Goal: Transaction & Acquisition: Obtain resource

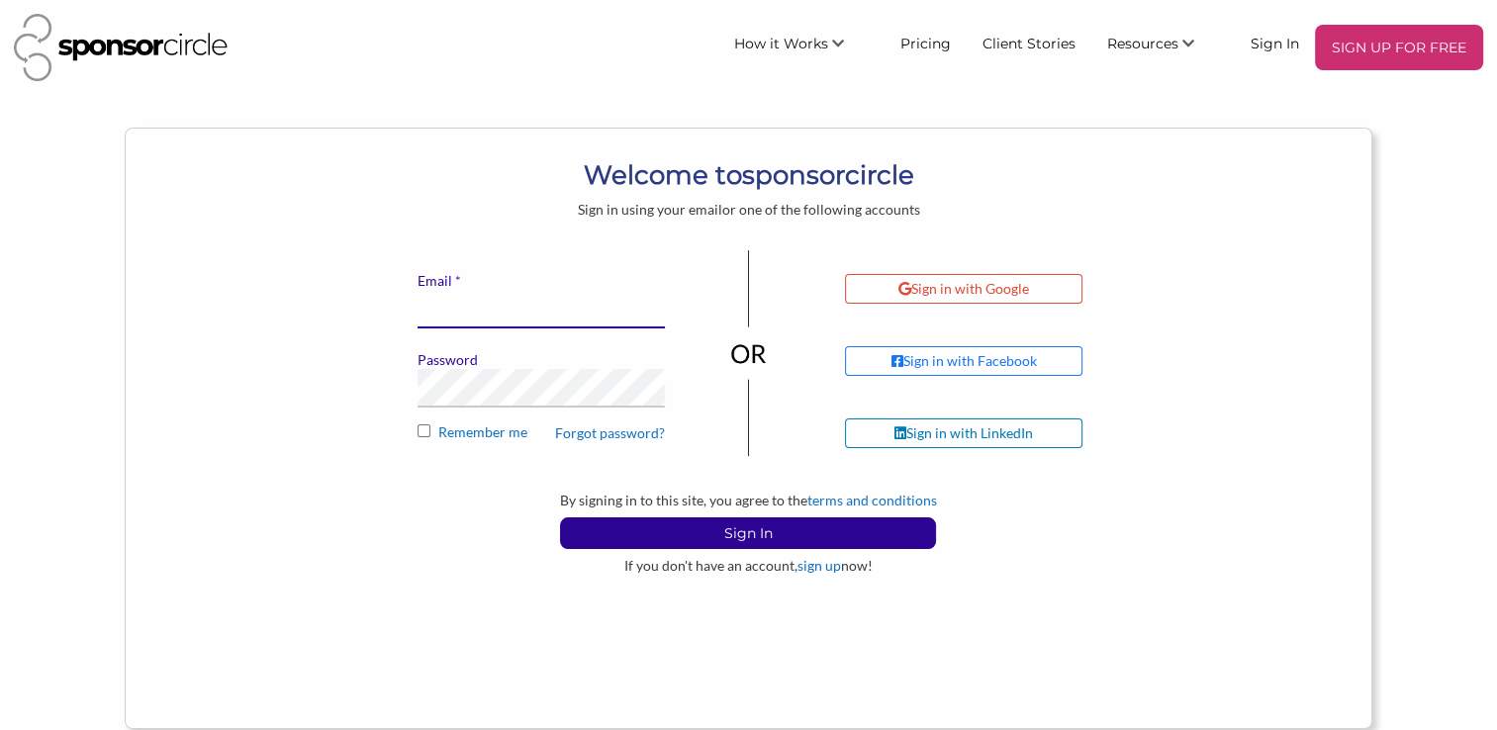
click at [605, 314] on input "* Email" at bounding box center [541, 309] width 247 height 39
type input "[EMAIL_ADDRESS][DOMAIN_NAME]"
click at [483, 408] on div "* Email wjlcaruana@gmail.com Password Forgot password? Remember me" at bounding box center [541, 351] width 277 height 203
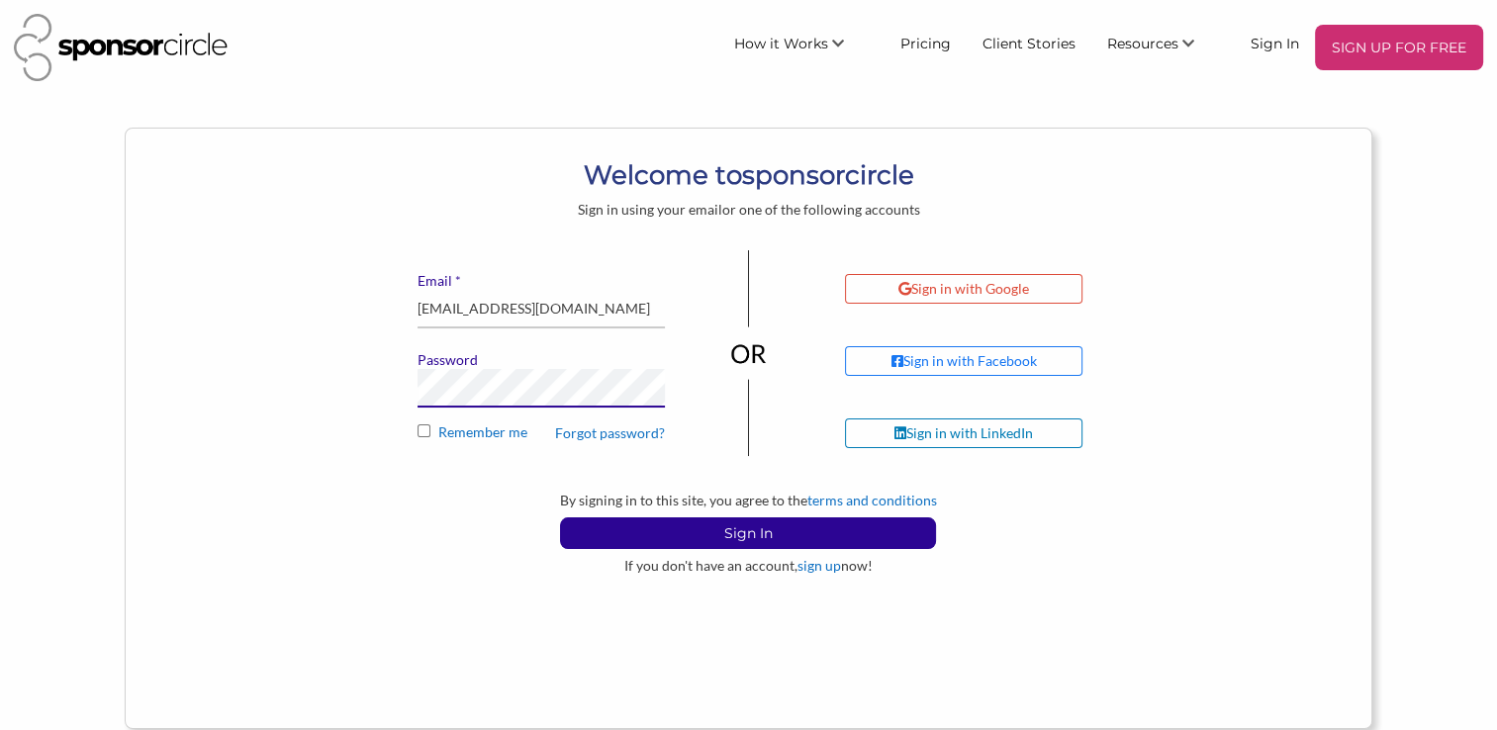
click at [560, 517] on button "Sign In" at bounding box center [748, 533] width 376 height 32
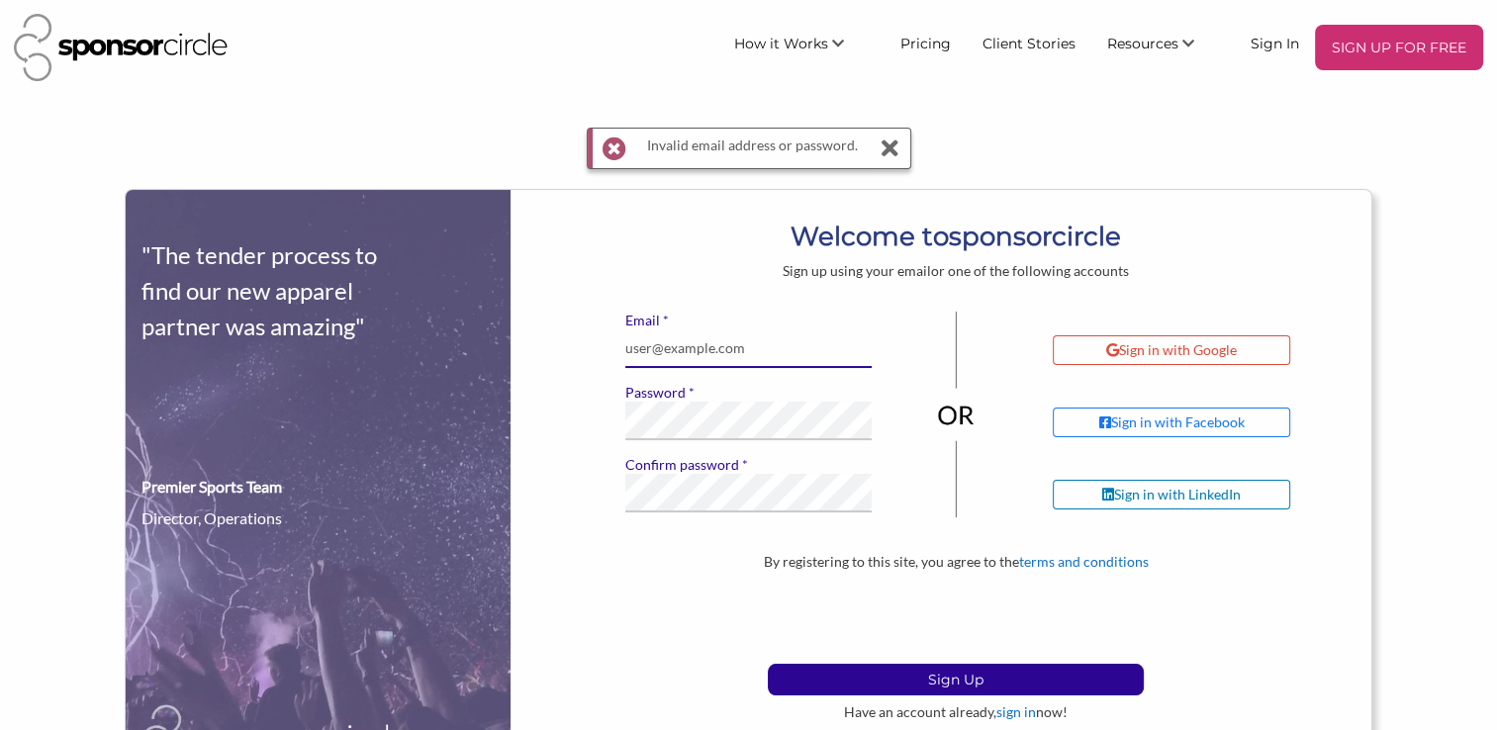
click at [687, 357] on input "* Email" at bounding box center [748, 348] width 247 height 39
type input "[EMAIL_ADDRESS][DOMAIN_NAME]"
click at [768, 664] on button "Sign Up" at bounding box center [956, 680] width 376 height 32
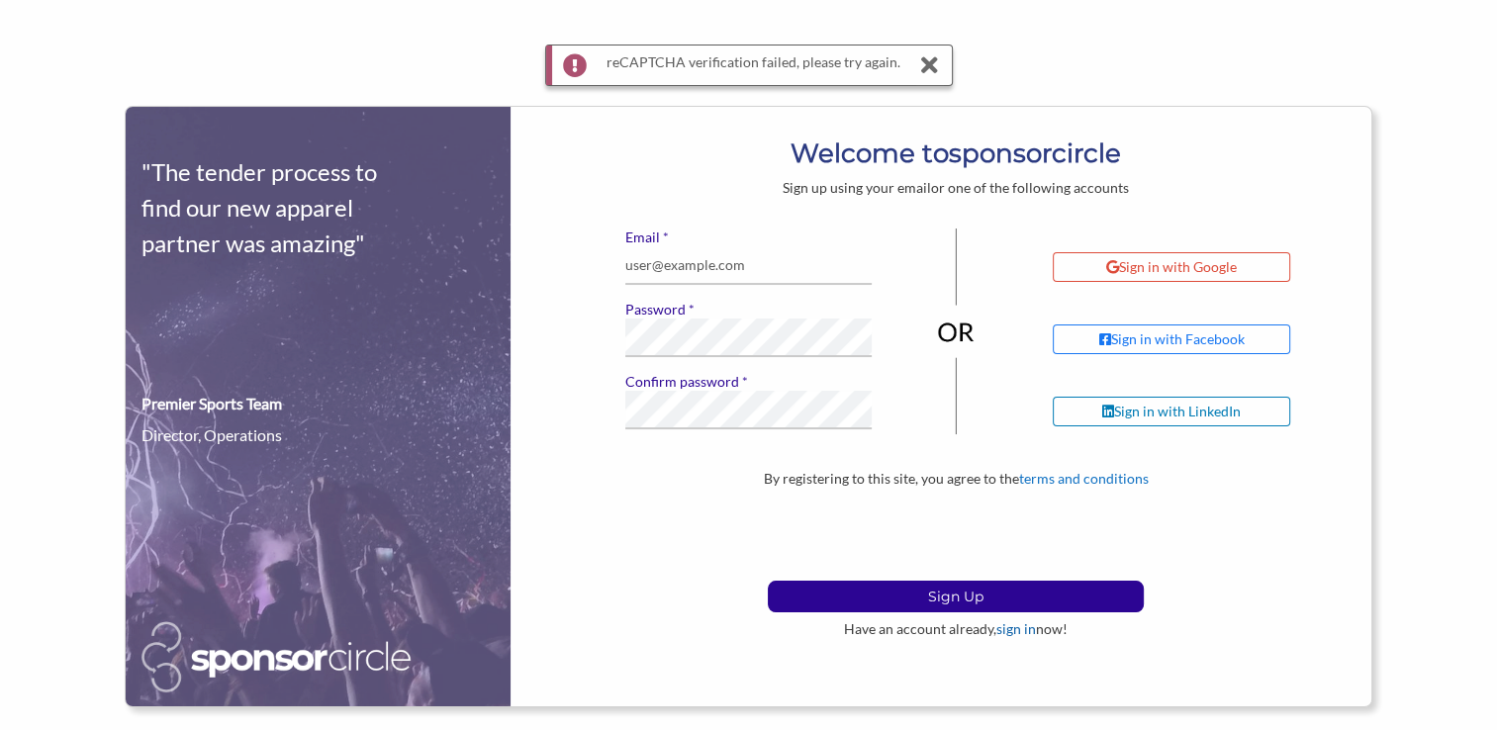
click at [1012, 630] on link "sign in" at bounding box center [1016, 628] width 40 height 17
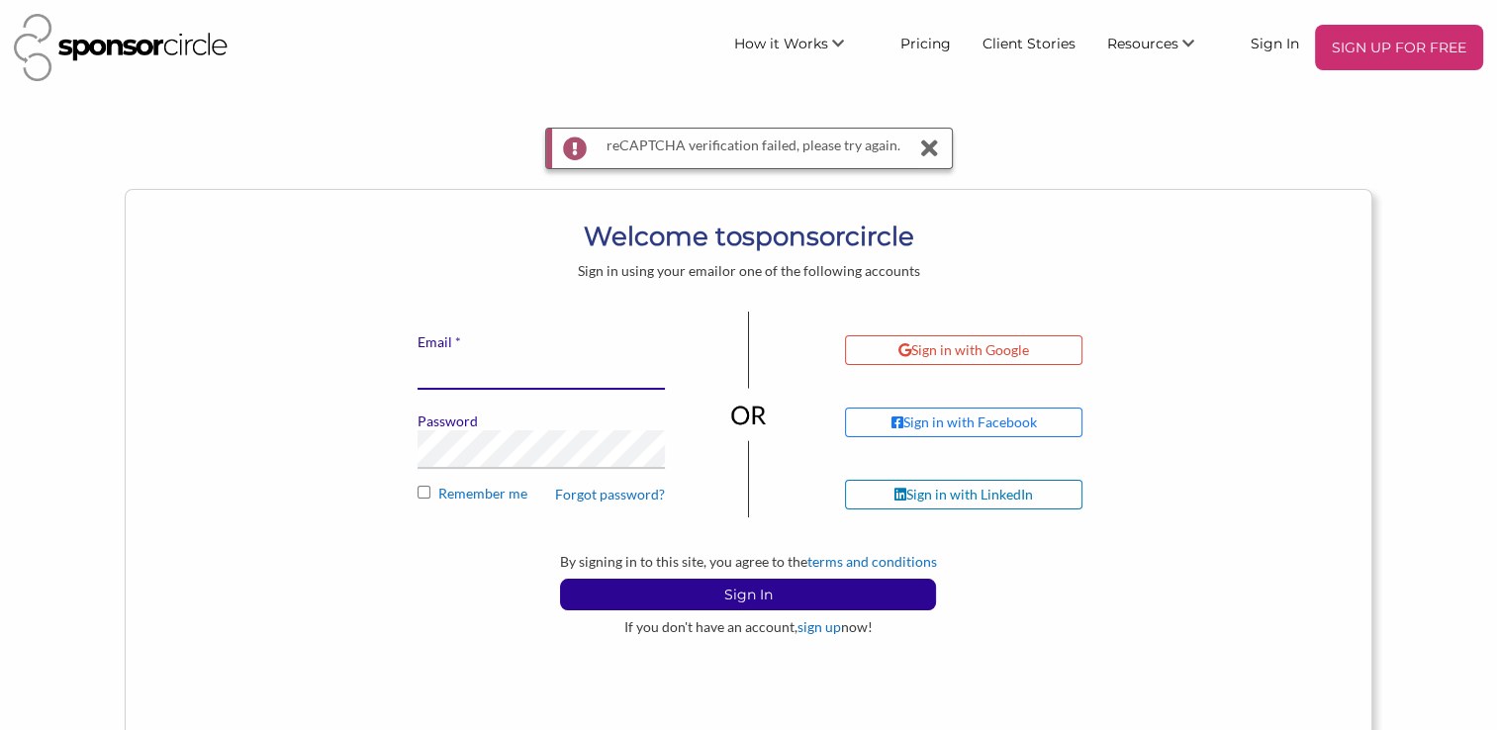
click at [435, 376] on input "* Email" at bounding box center [541, 370] width 247 height 39
type input "[EMAIL_ADDRESS][DOMAIN_NAME]"
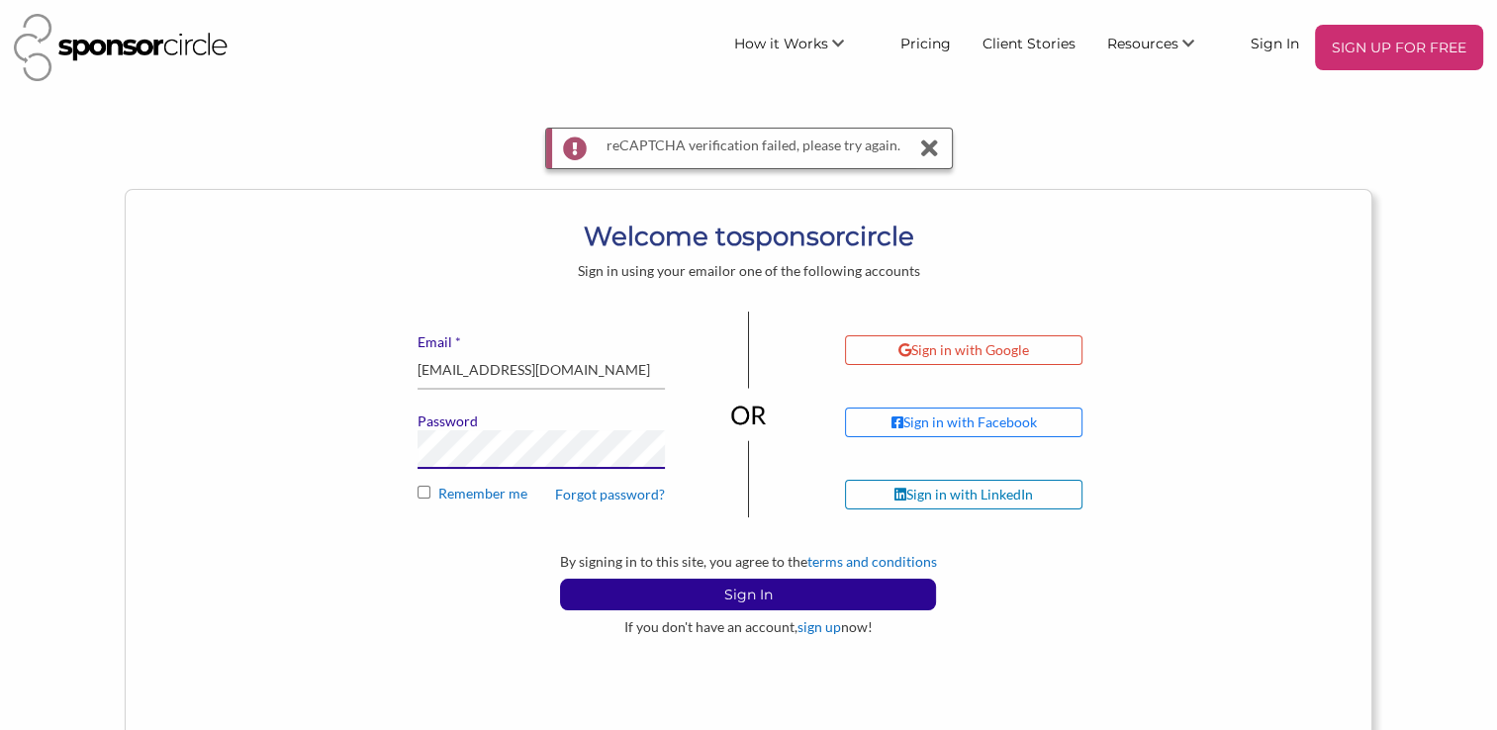
click at [560, 579] on button "Sign In" at bounding box center [748, 595] width 376 height 32
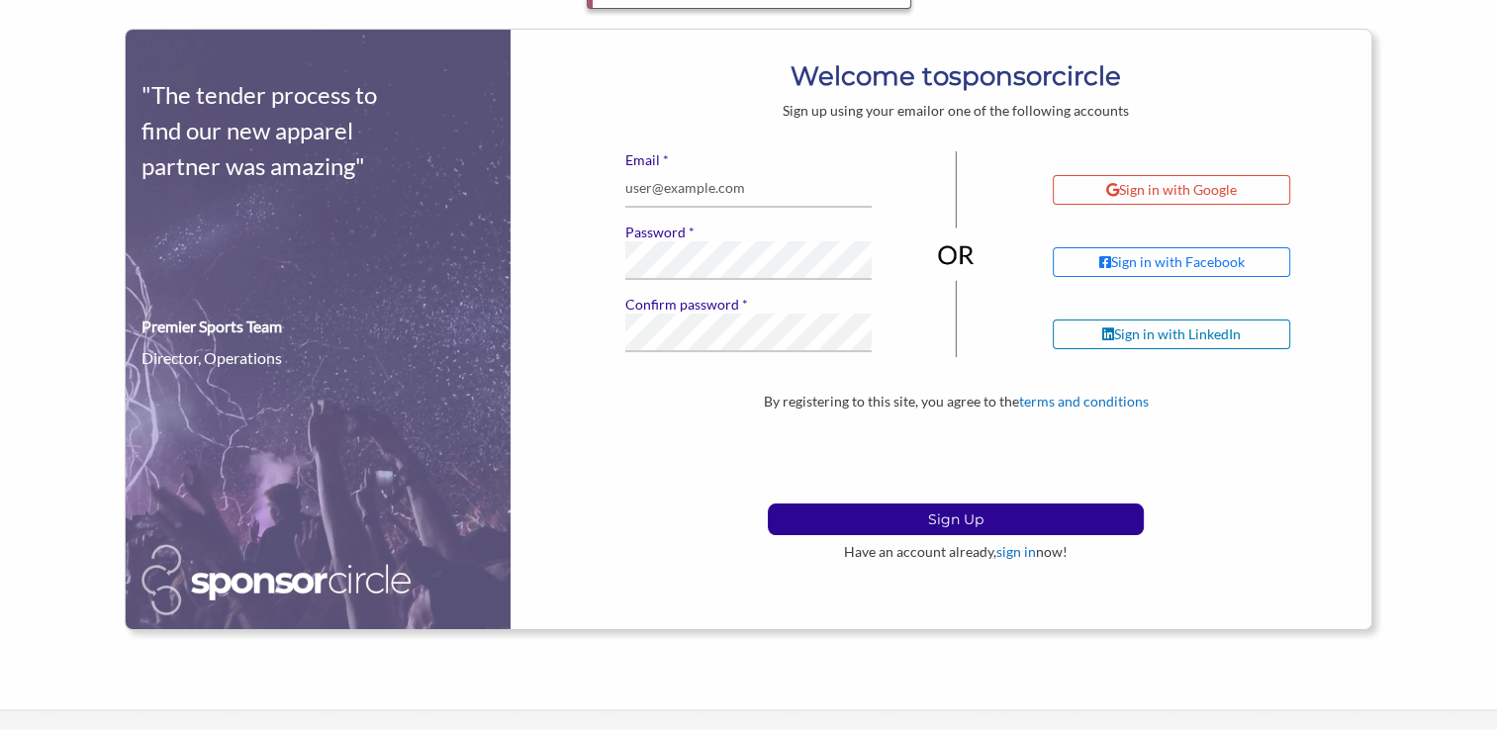
scroll to position [297, 0]
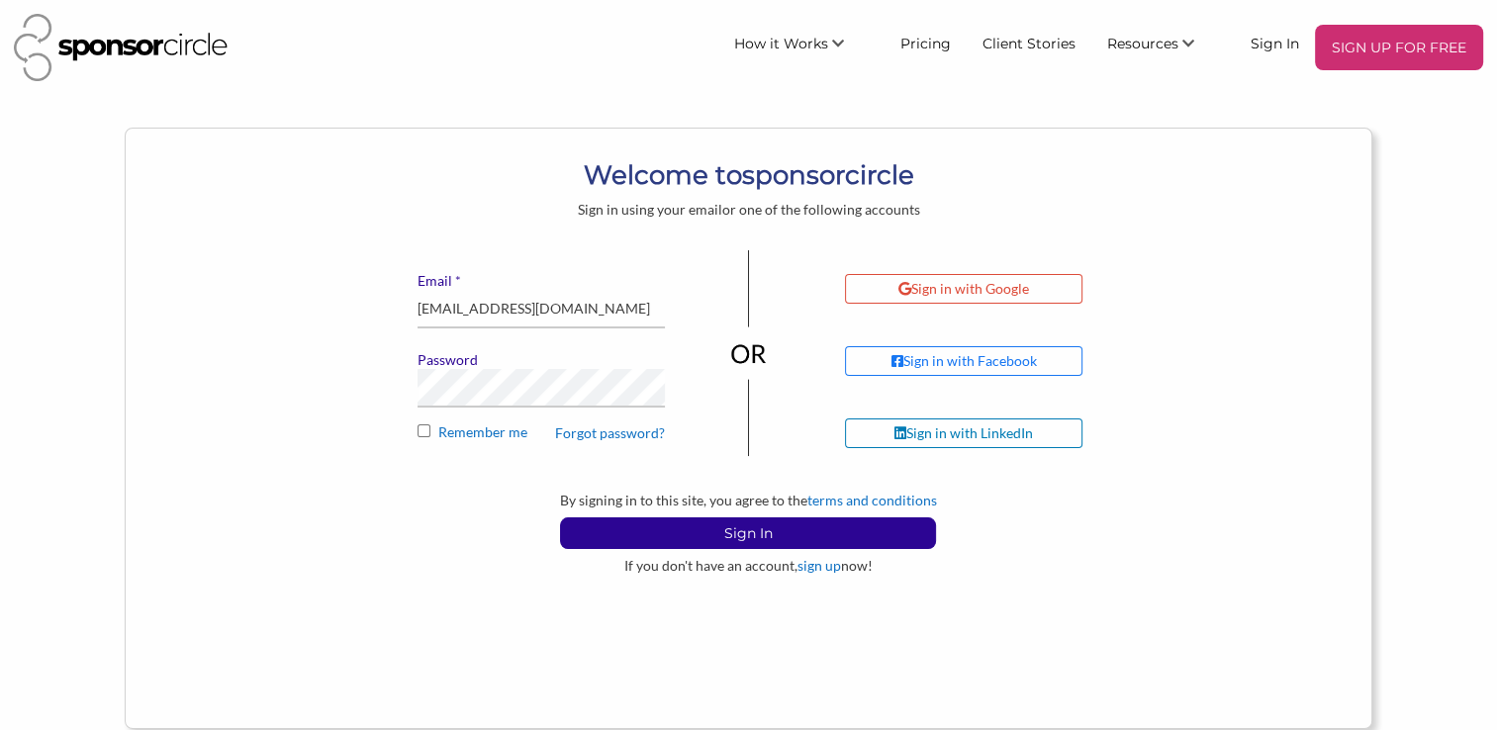
click at [623, 439] on link "Forgot password?" at bounding box center [610, 433] width 110 height 18
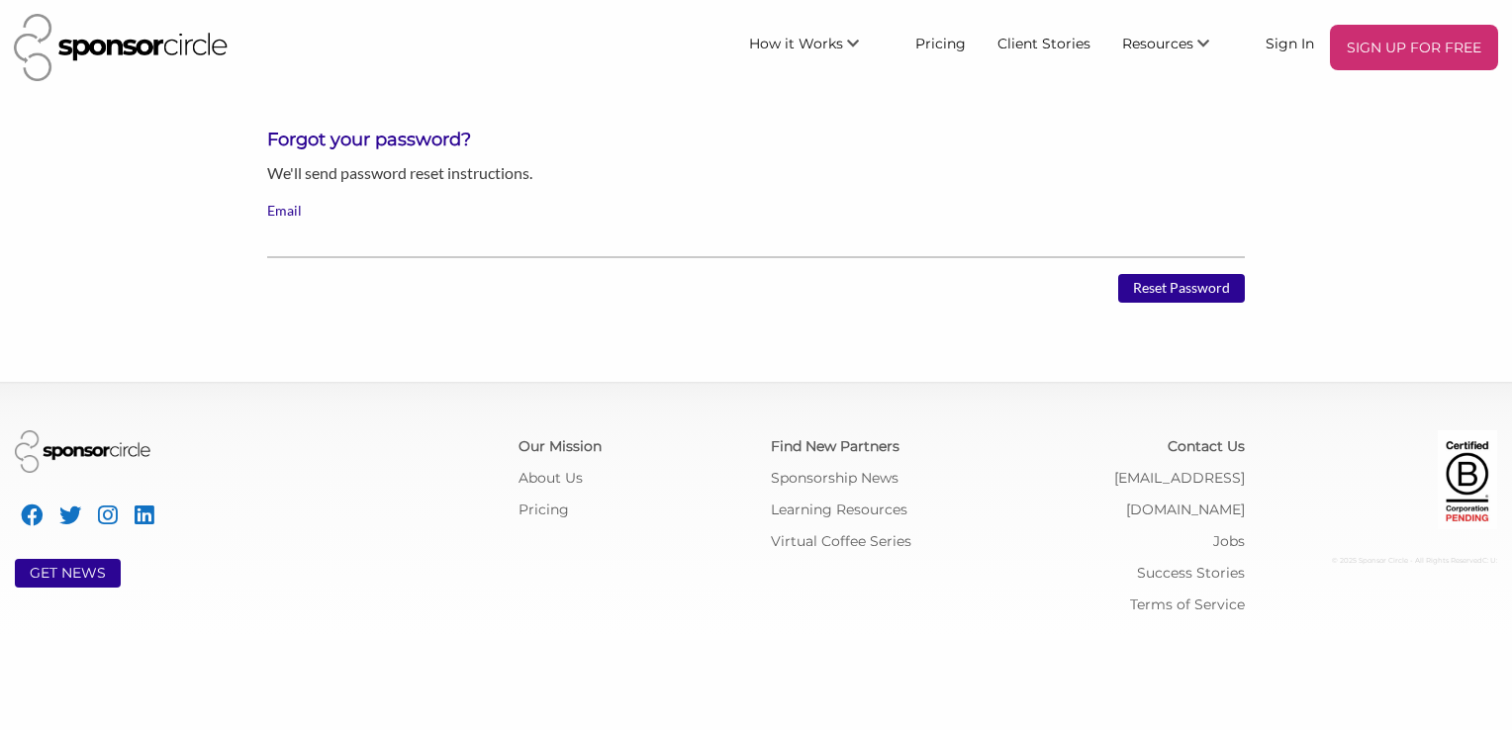
click at [491, 236] on input "Email" at bounding box center [756, 239] width 978 height 39
type input "[EMAIL_ADDRESS][DOMAIN_NAME]"
click at [1211, 279] on input "Reset Password" at bounding box center [1181, 289] width 127 height 30
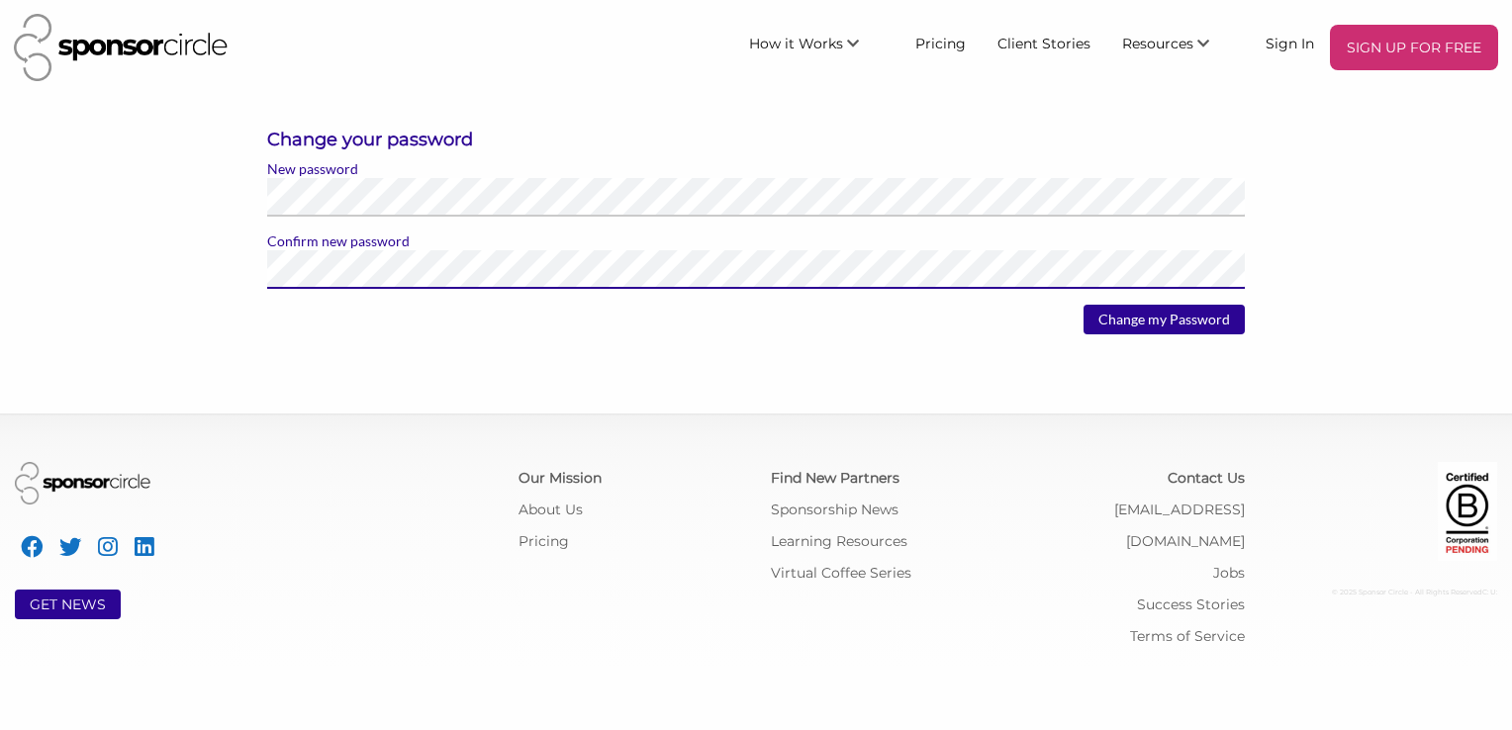
click at [1083, 305] on input "Change my Password" at bounding box center [1163, 320] width 161 height 30
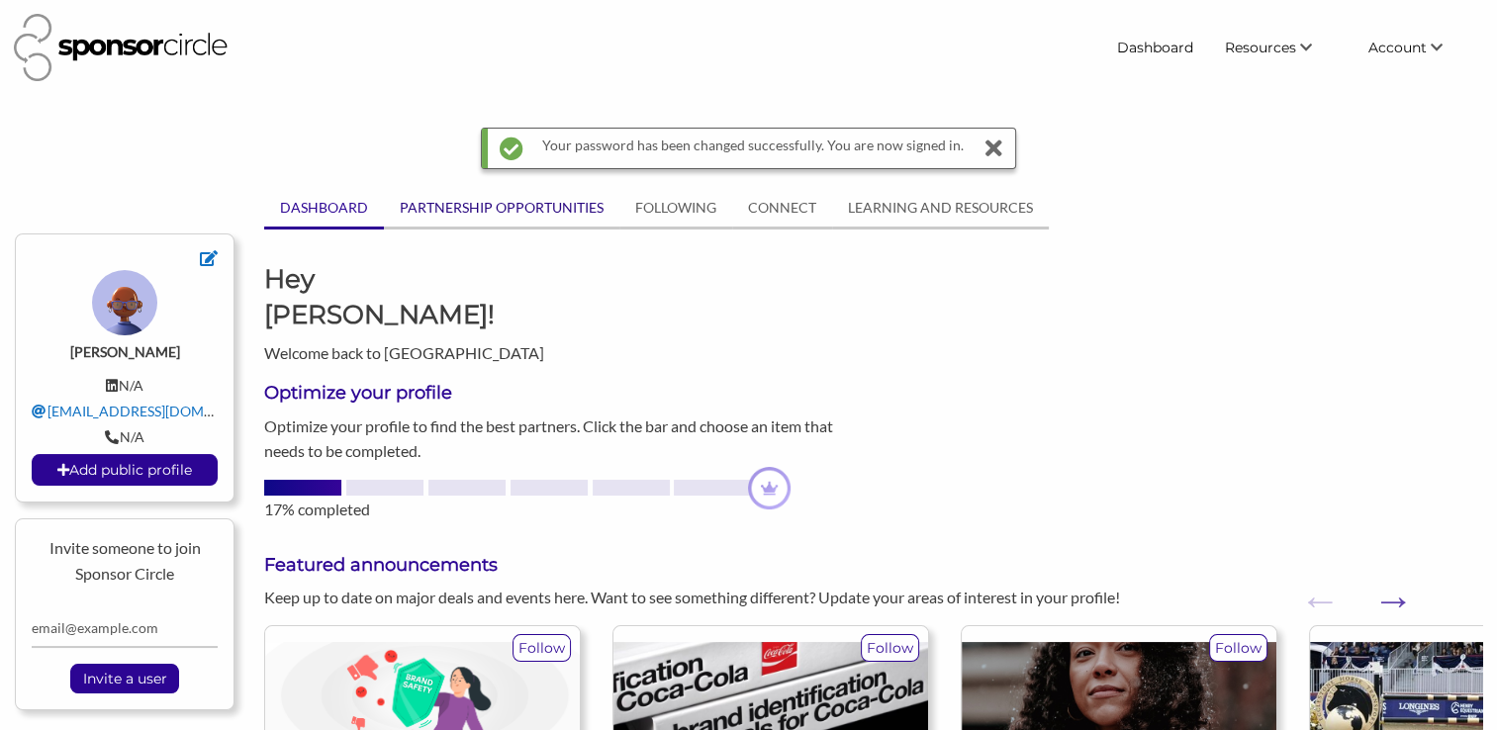
click at [461, 210] on link "PARTNERSHIP OPPORTUNITIES" at bounding box center [501, 208] width 235 height 38
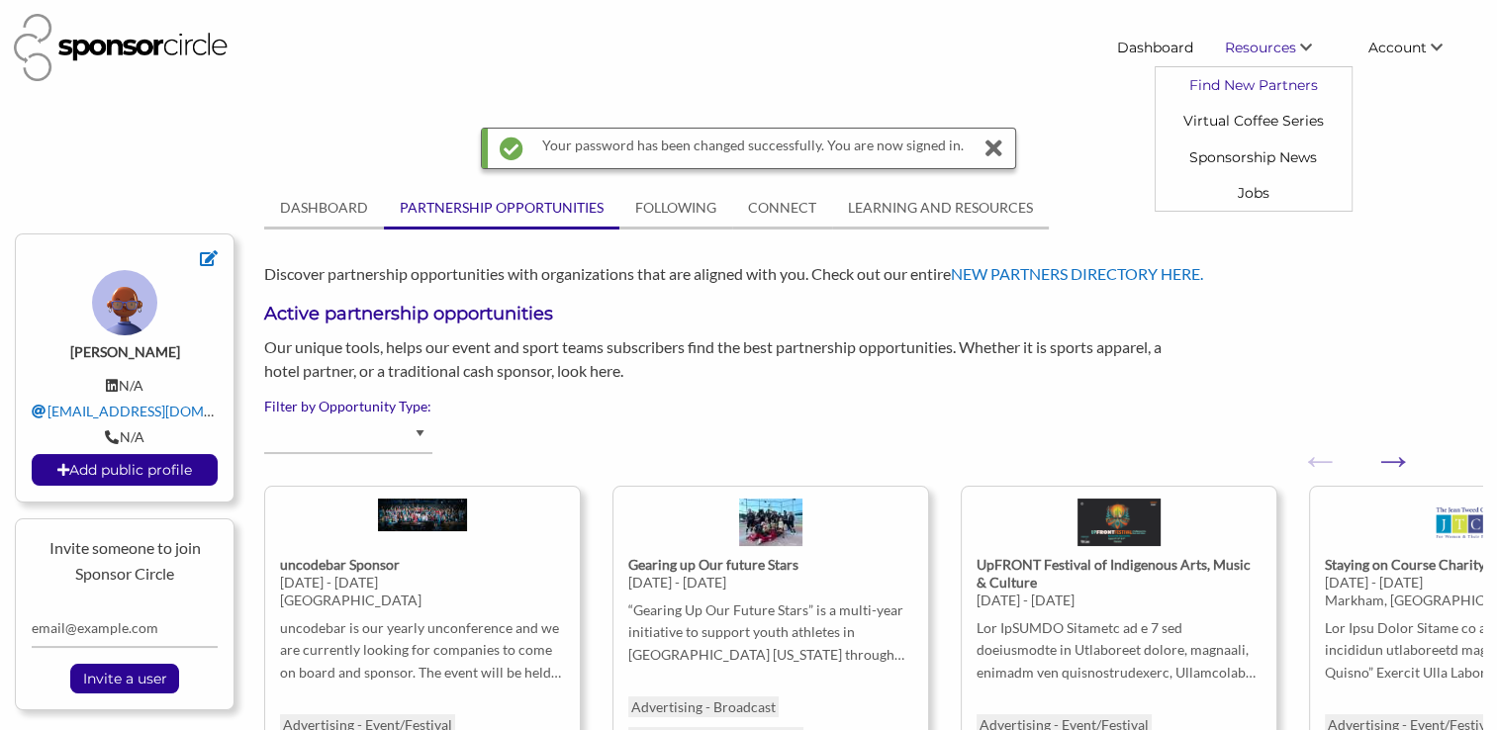
click at [1259, 83] on link "Find New Partners" at bounding box center [1254, 85] width 196 height 36
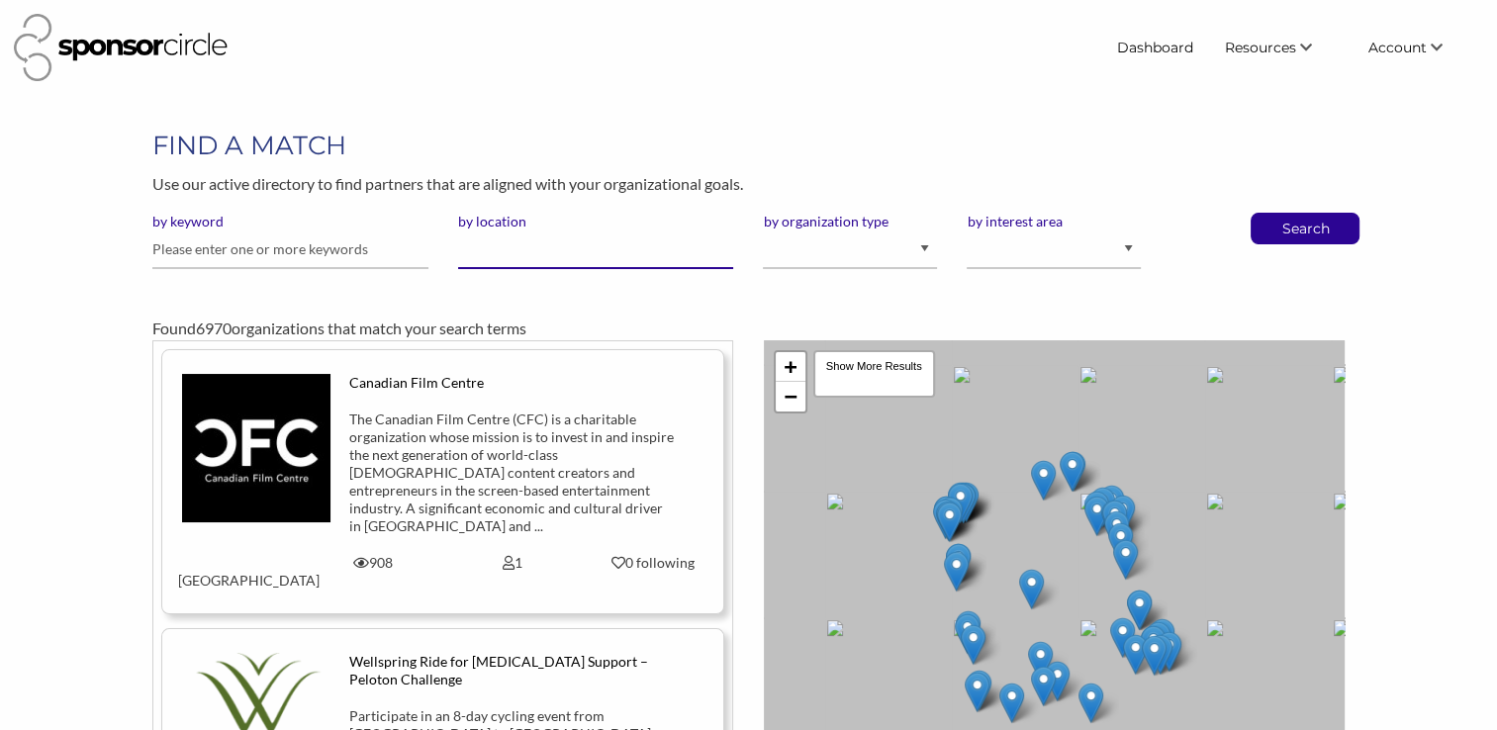
click at [607, 255] on input "by location" at bounding box center [596, 250] width 276 height 39
click at [378, 251] on input "text" at bounding box center [290, 250] width 276 height 39
click at [522, 259] on input "by location" at bounding box center [596, 250] width 276 height 39
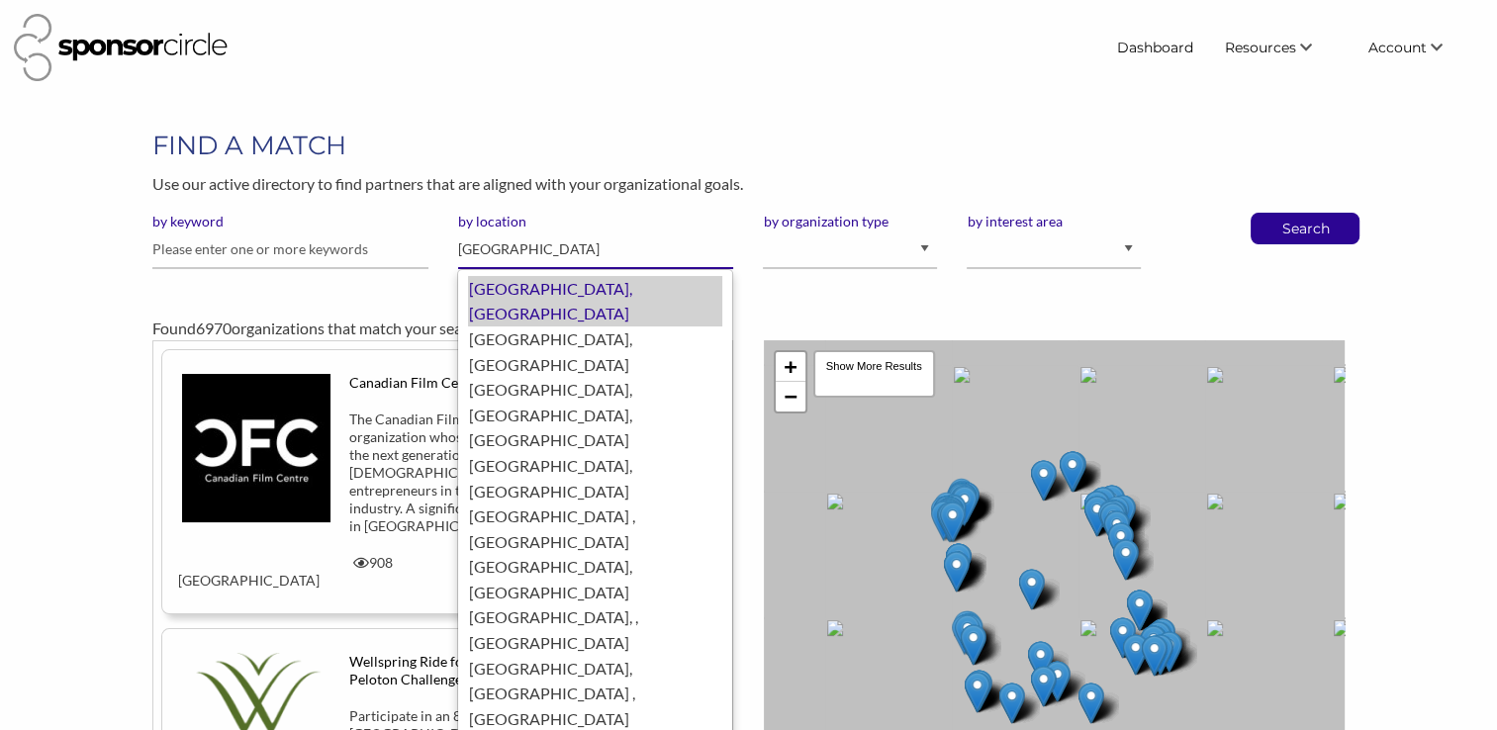
click at [520, 281] on div "Toronto, Canada" at bounding box center [595, 301] width 254 height 50
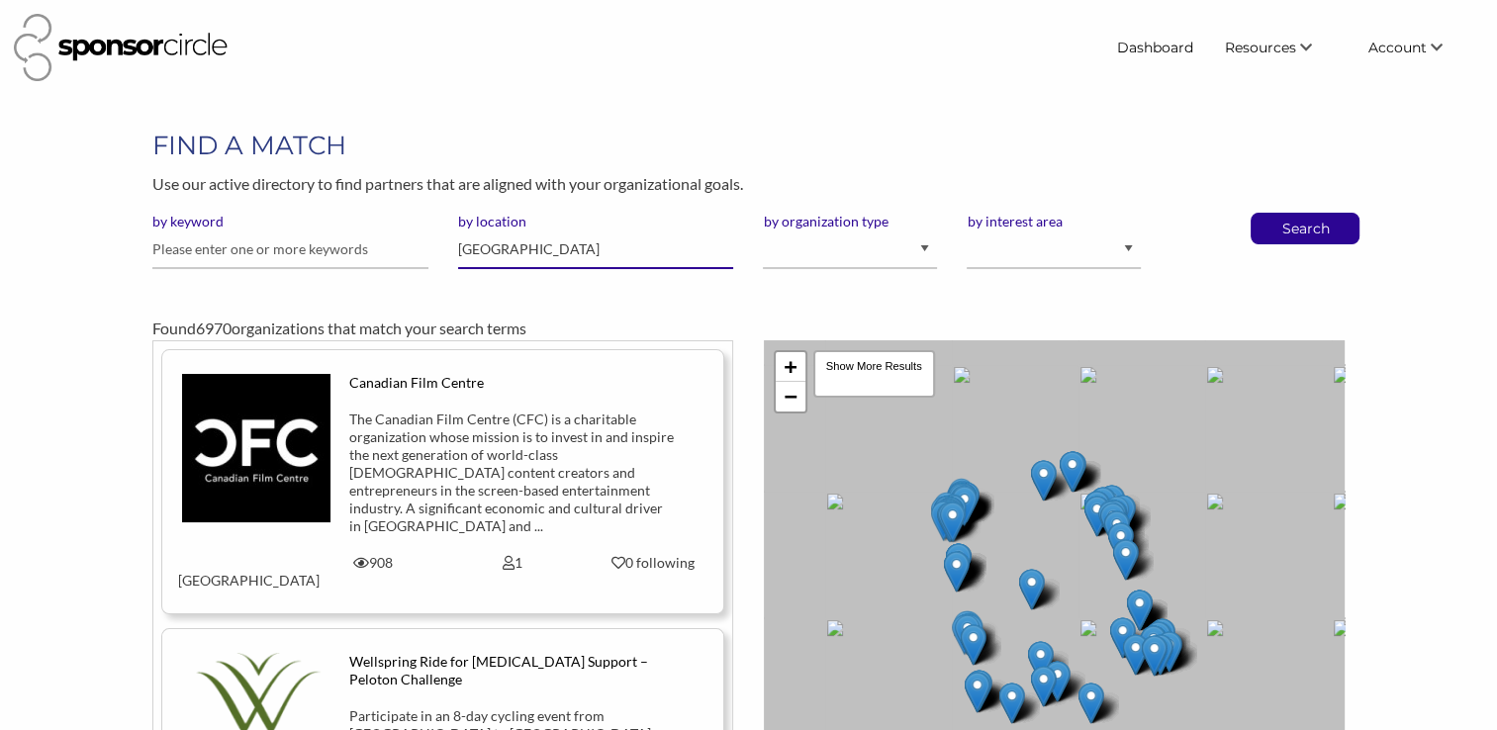
type input "[GEOGRAPHIC_DATA]"
click at [862, 255] on select "I am an event organizer seeking new partnerships with suppliers, exhibitors or …" at bounding box center [850, 250] width 174 height 39
click at [1004, 246] on select "Animal Welfare Arts and Culture Business and Entrepreneurship Community Diversi…" at bounding box center [1054, 250] width 174 height 39
select select "10"
click at [967, 231] on select "Animal Welfare Arts and Culture Business and Entrepreneurship Community Diversi…" at bounding box center [1054, 250] width 174 height 39
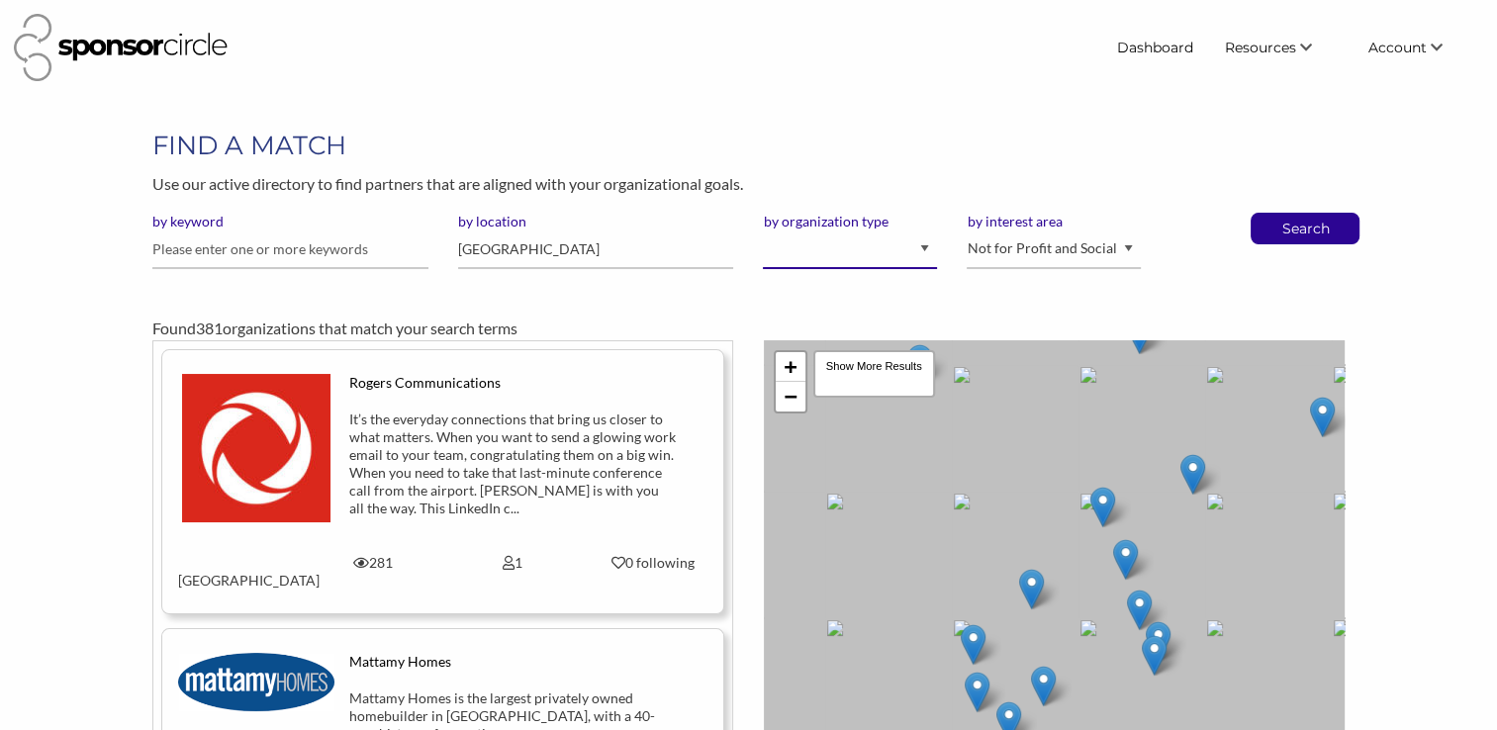
drag, startPoint x: 0, startPoint y: 0, endPoint x: 848, endPoint y: 247, distance: 883.2
click at [848, 247] on select "I am an event organizer seeking new partnerships with suppliers, exhibitors or …" at bounding box center [850, 250] width 174 height 39
select select "Property"
click at [763, 231] on select "I am an event organizer seeking new partnerships with suppliers, exhibitors or …" at bounding box center [850, 250] width 174 height 39
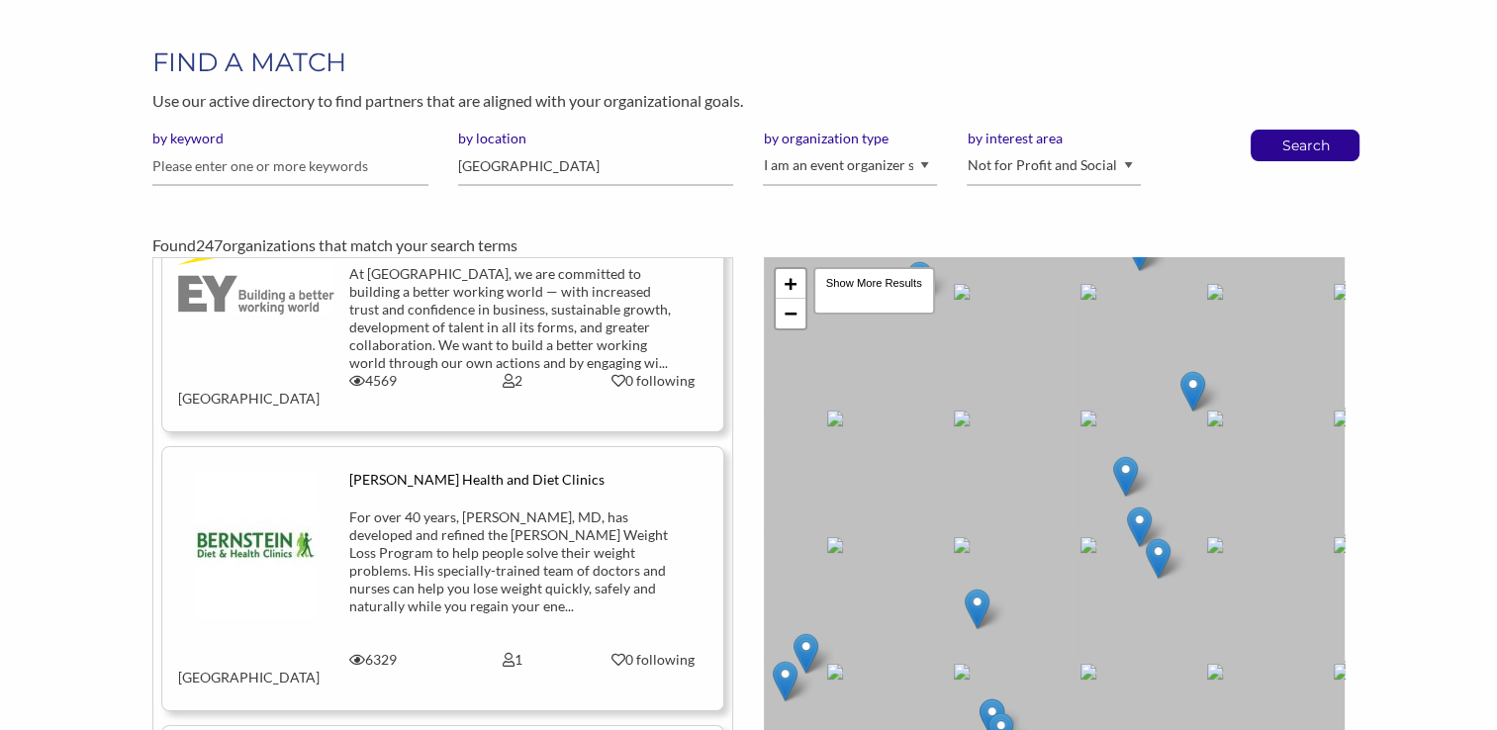
scroll to position [79, 0]
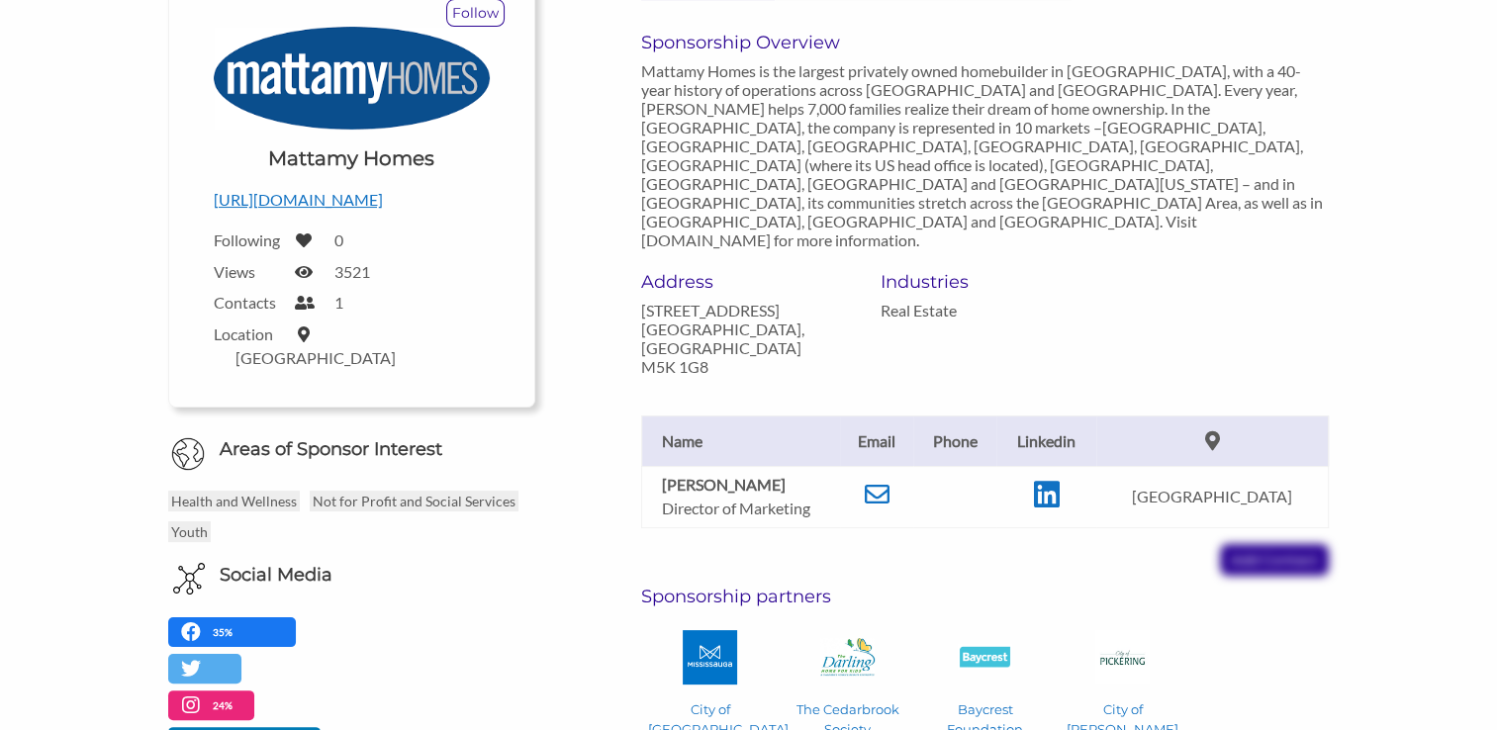
scroll to position [269, 0]
click at [887, 481] on icon at bounding box center [876, 493] width 25 height 25
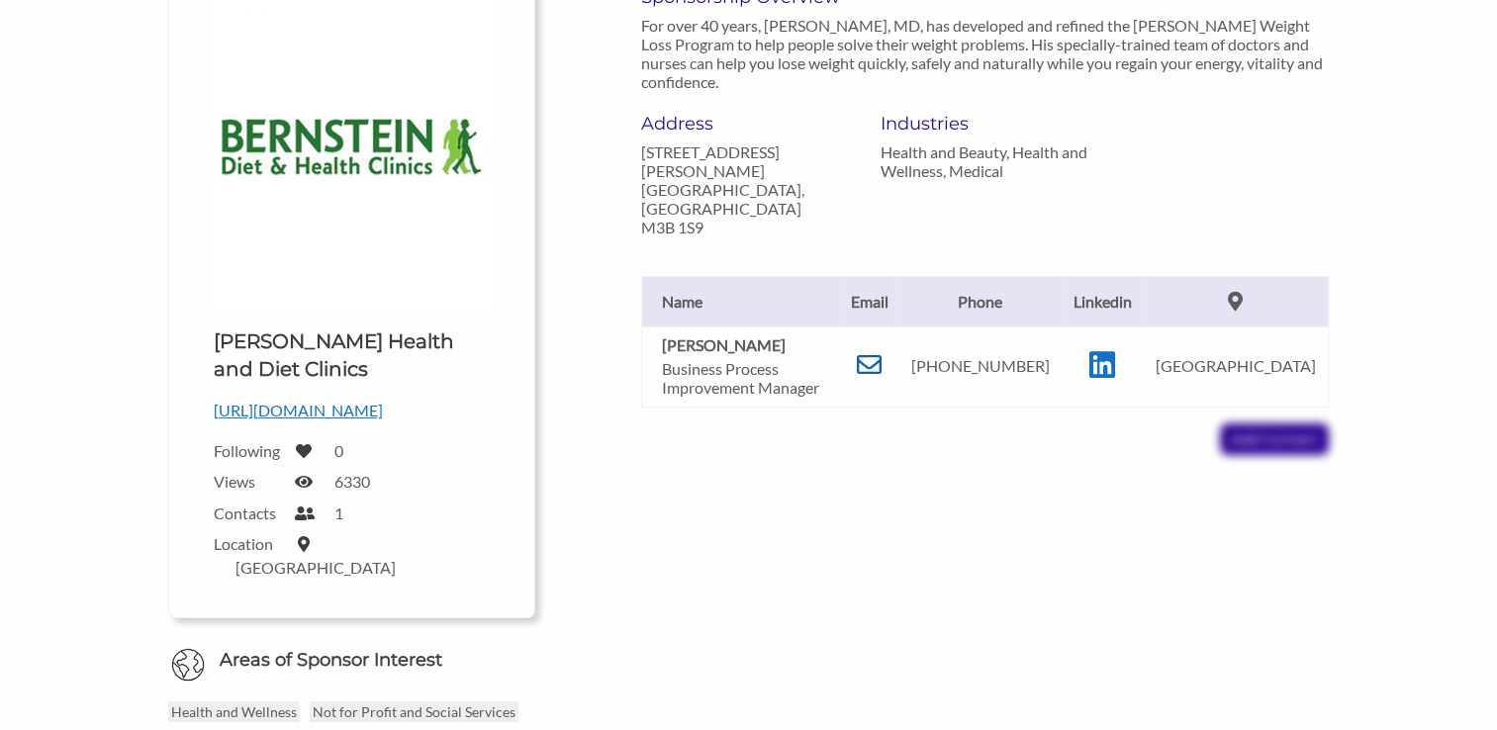
scroll to position [315, 0]
click at [878, 351] on icon at bounding box center [869, 363] width 25 height 25
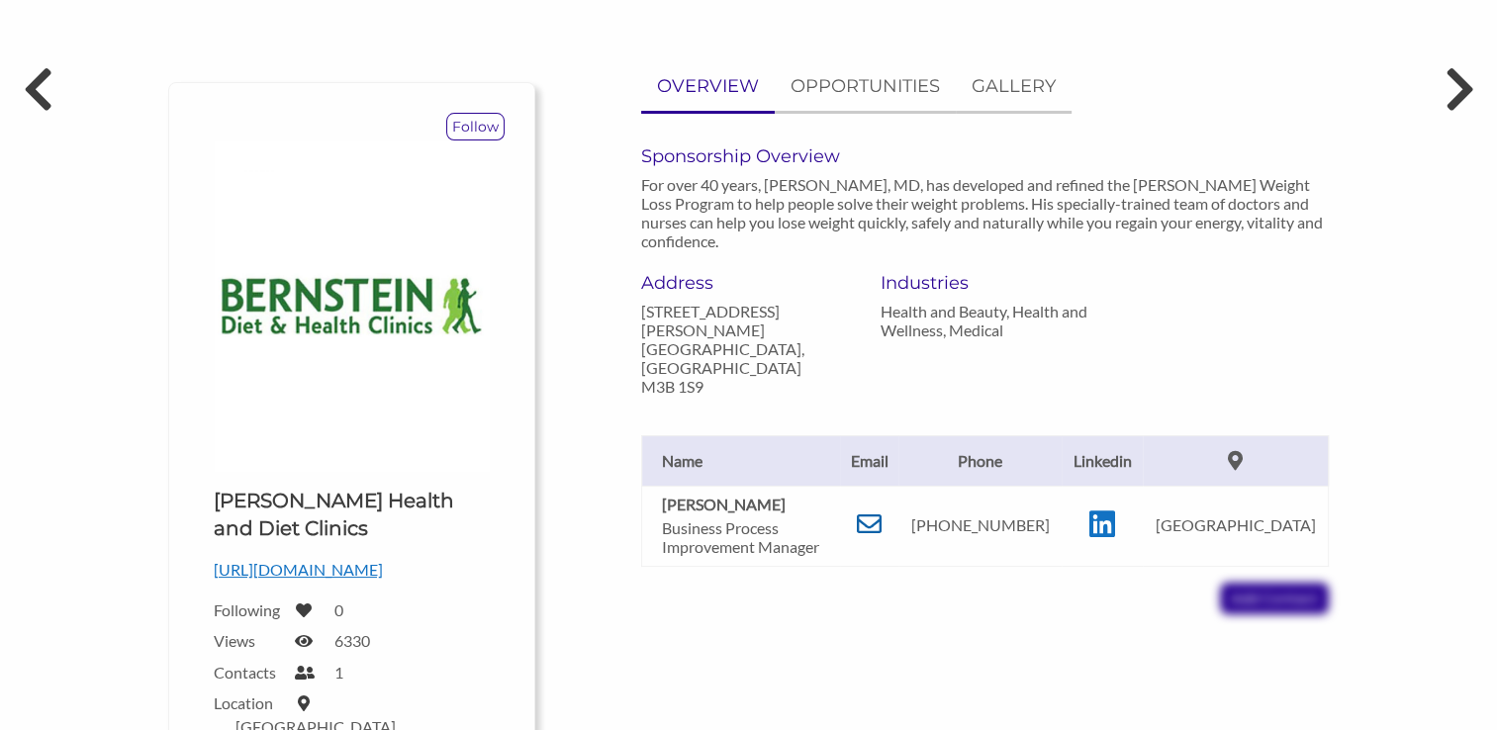
scroll to position [158, 0]
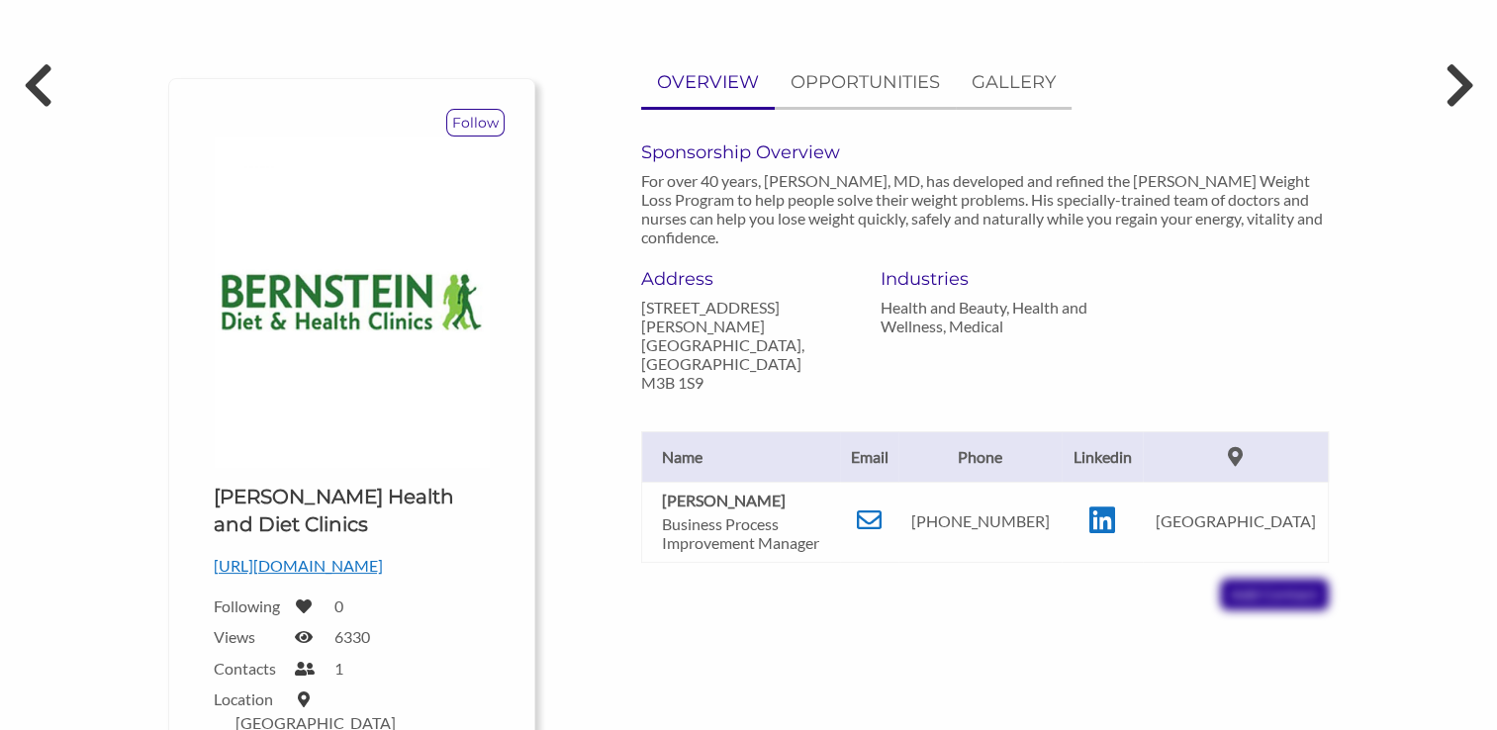
click at [314, 570] on p "http://www.drbdiet.com" at bounding box center [352, 566] width 276 height 26
